Goal: Transaction & Acquisition: Register for event/course

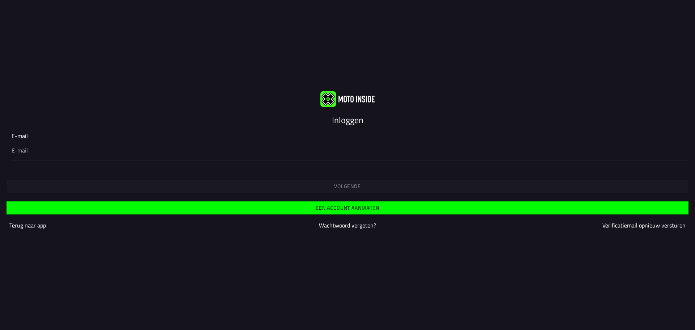
type input "roosi050@planet.nl"
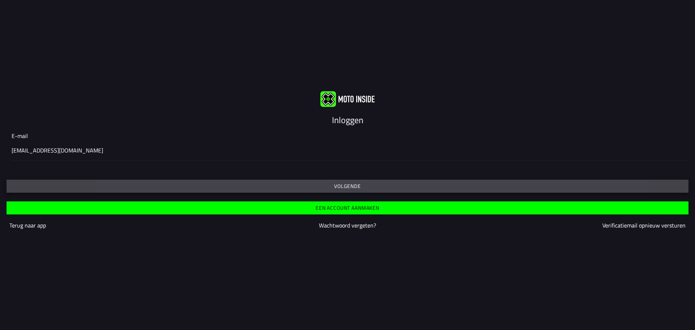
click at [0, 0] on slot "Volgende" at bounding box center [0, 0] width 0 height 0
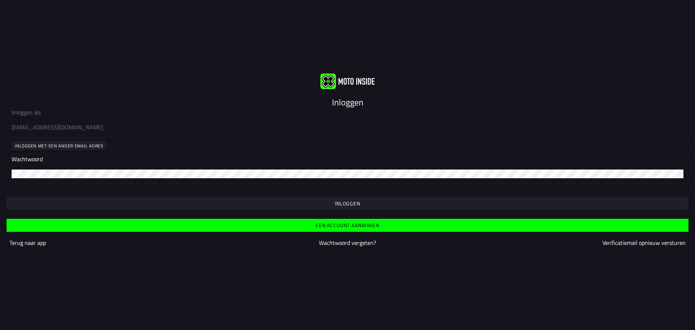
click at [0, 0] on slot "Inloggen" at bounding box center [0, 0] width 0 height 0
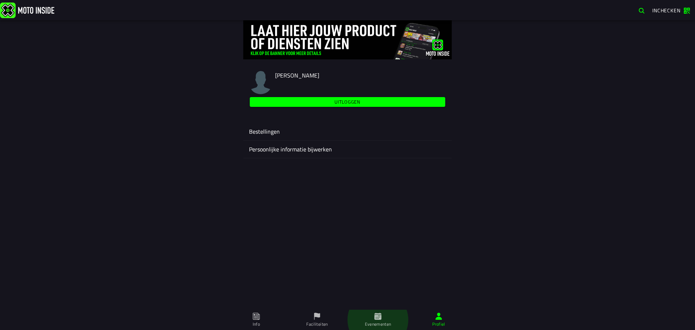
click at [380, 319] on icon at bounding box center [377, 315] width 7 height 7
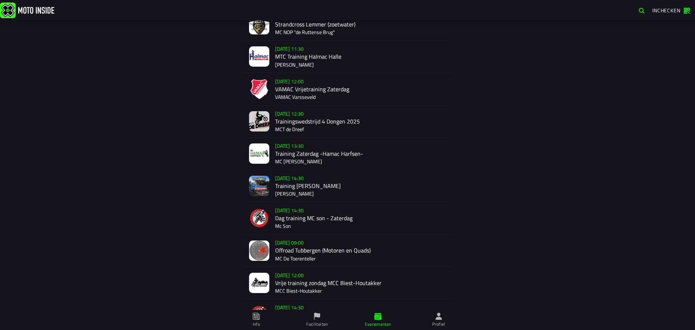
scroll to position [290, 0]
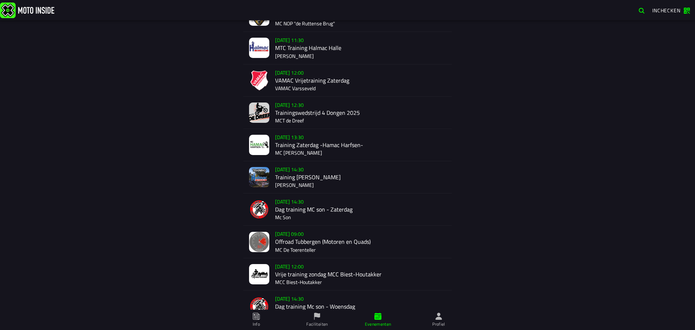
click at [295, 242] on div "[DATE] 09:00 Offroad Tubbergen (Motoren en Quads) MC De Toerenteller" at bounding box center [360, 241] width 171 height 32
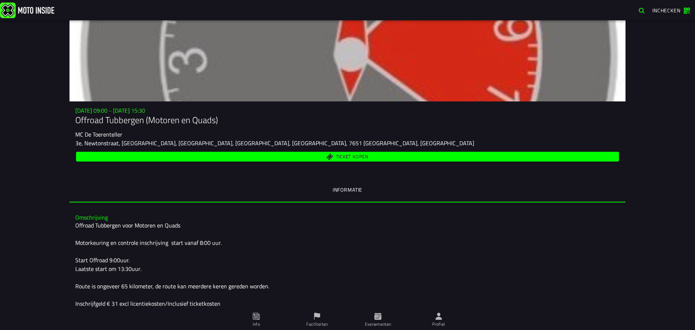
scroll to position [72, 0]
